Goal: Transaction & Acquisition: Book appointment/travel/reservation

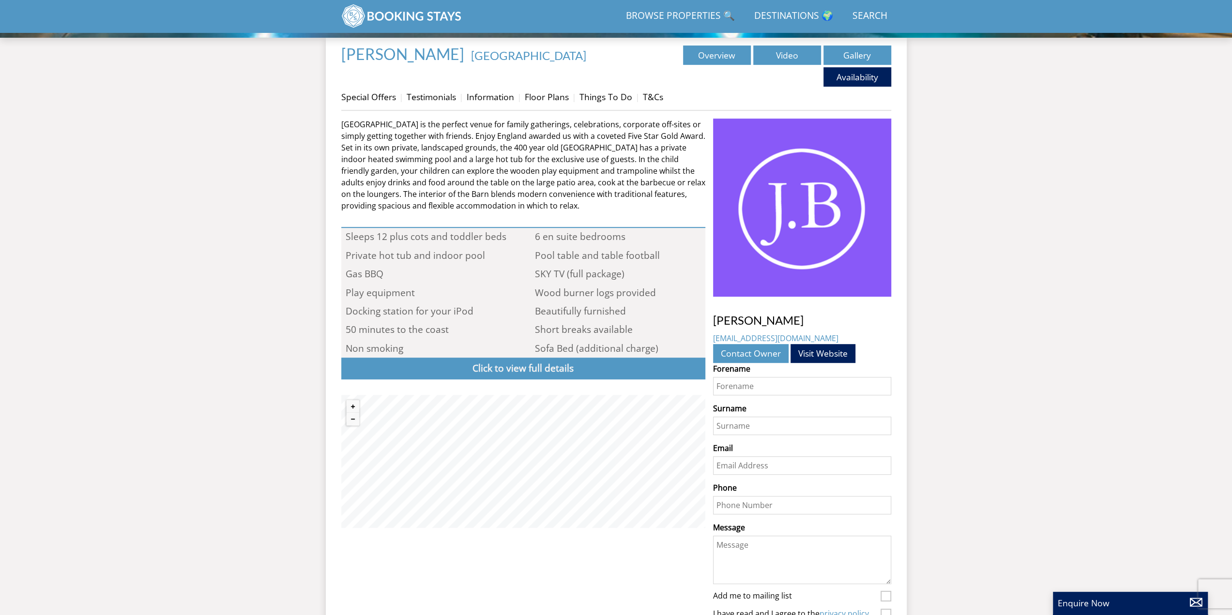
scroll to position [492, 0]
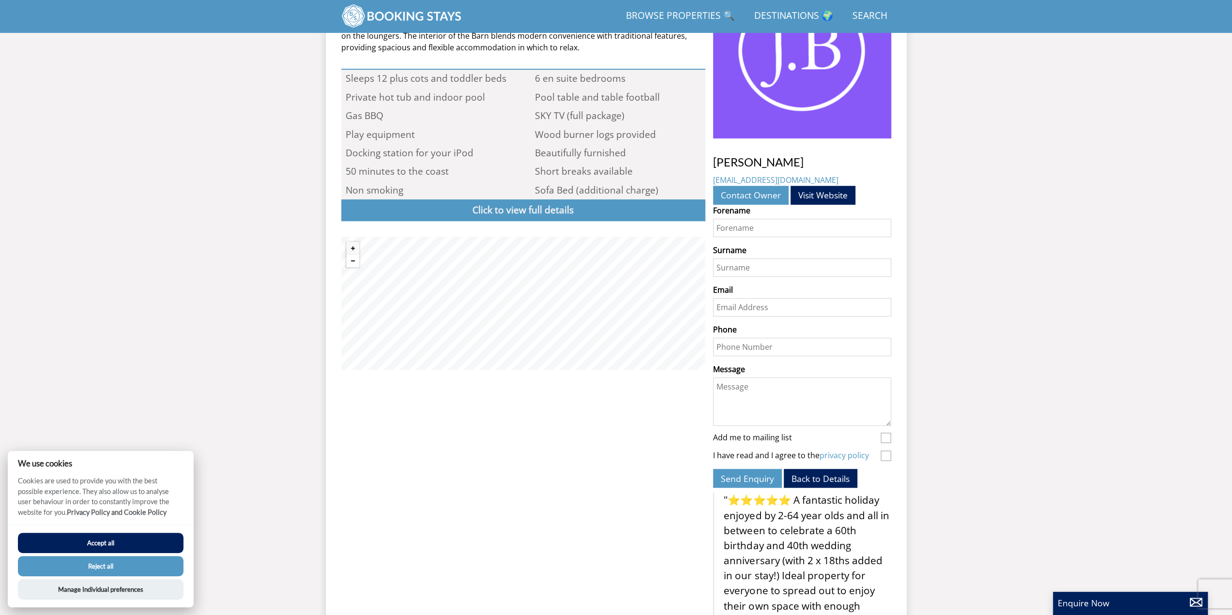
click at [353, 261] on button "Zoom out" at bounding box center [353, 261] width 13 height 13
click at [352, 261] on button "Zoom out" at bounding box center [353, 261] width 13 height 13
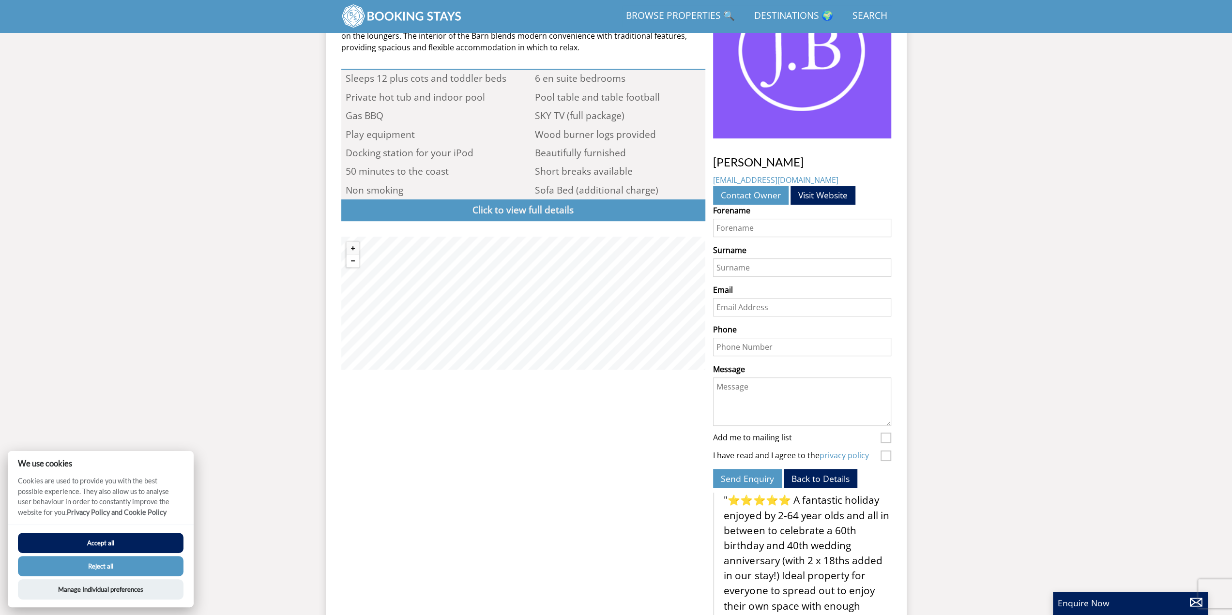
click at [352, 261] on button "Zoom out" at bounding box center [353, 261] width 13 height 13
